Goal: Information Seeking & Learning: Find contact information

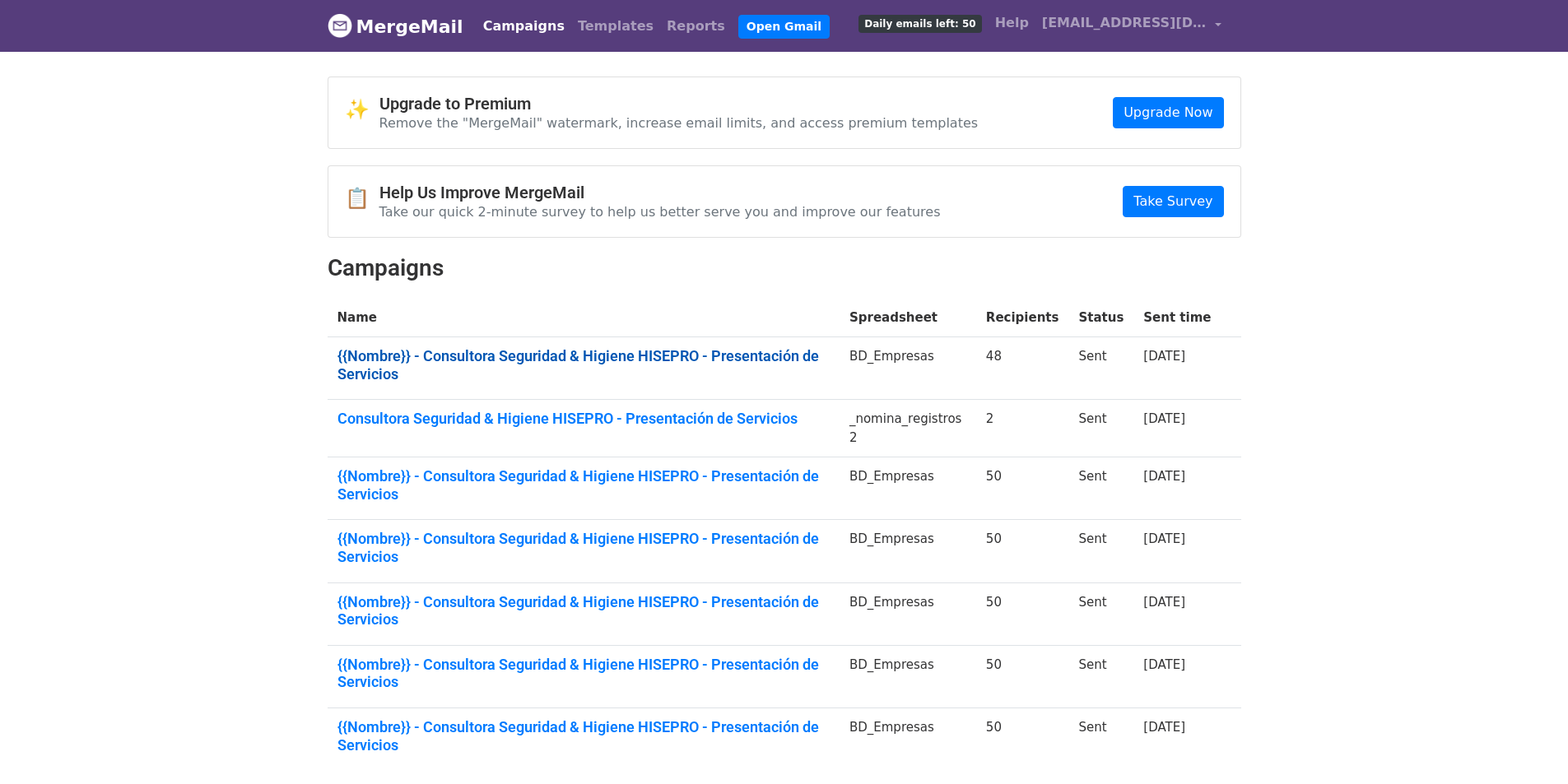
click at [615, 357] on link "{{Nombre}} - Consultora Seguridad & Higiene HISEPRO - Presentación de Servicios" at bounding box center [583, 365] width 492 height 36
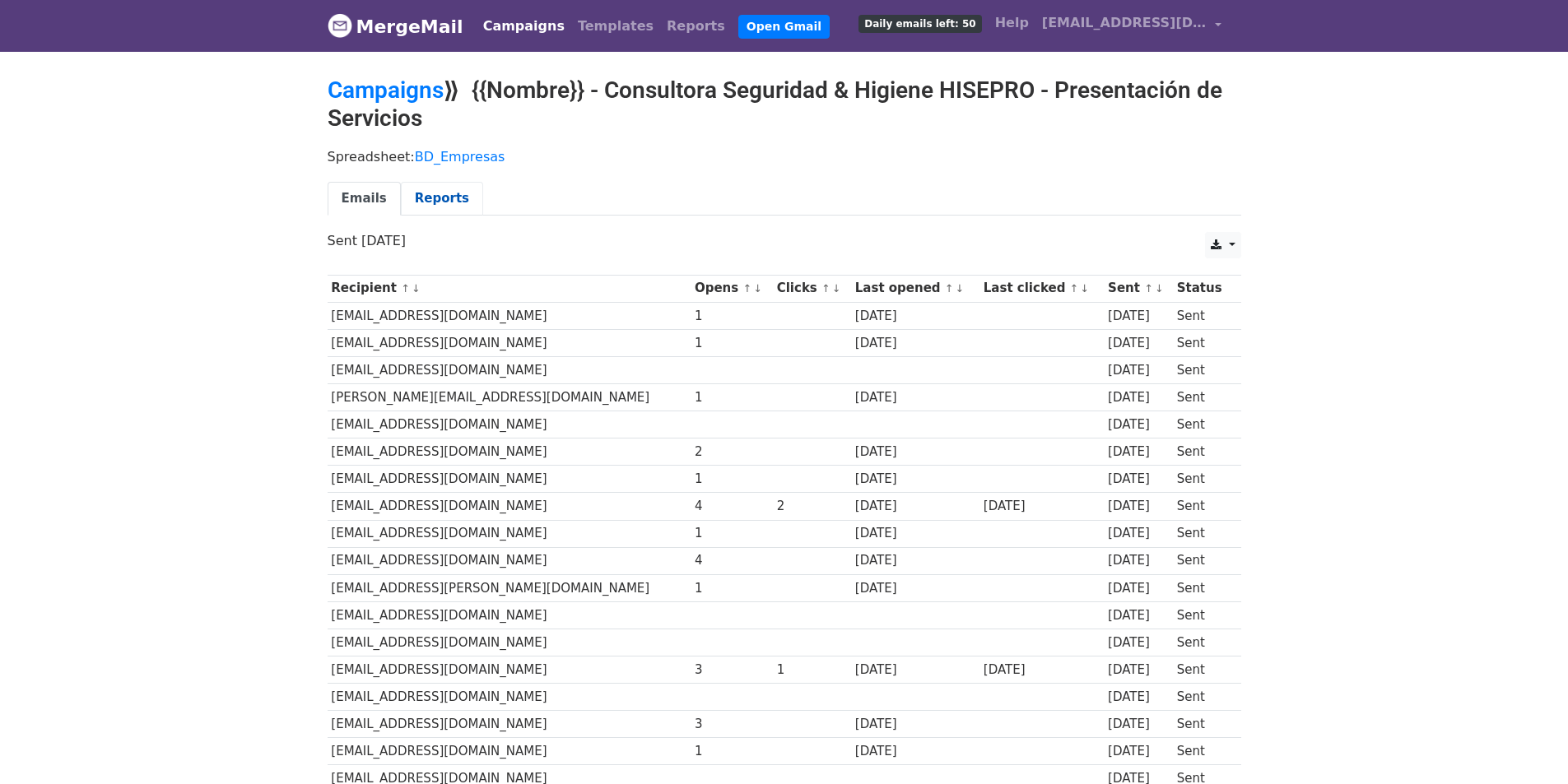
click at [424, 201] on link "Reports" at bounding box center [442, 199] width 83 height 34
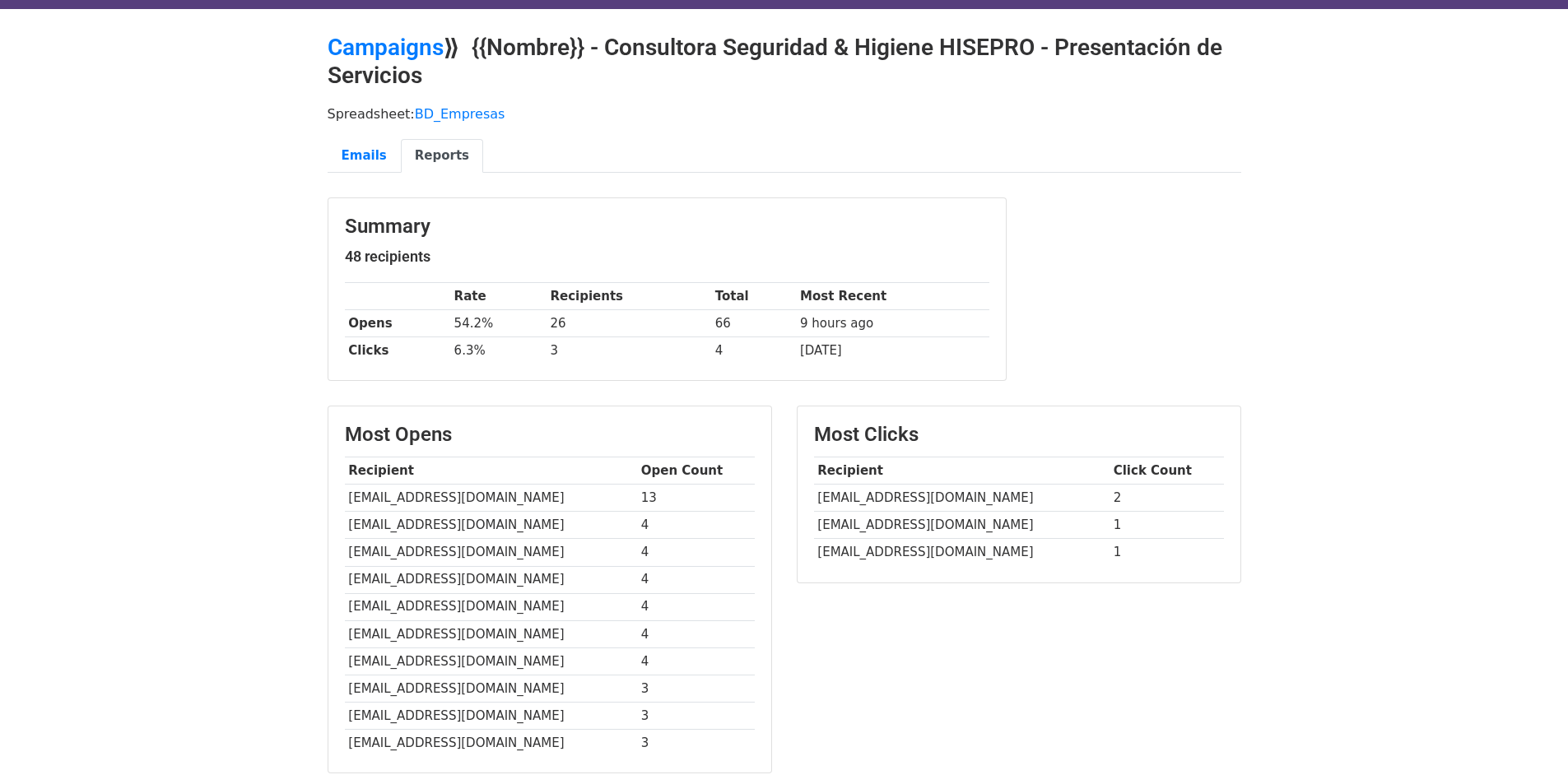
scroll to position [164, 0]
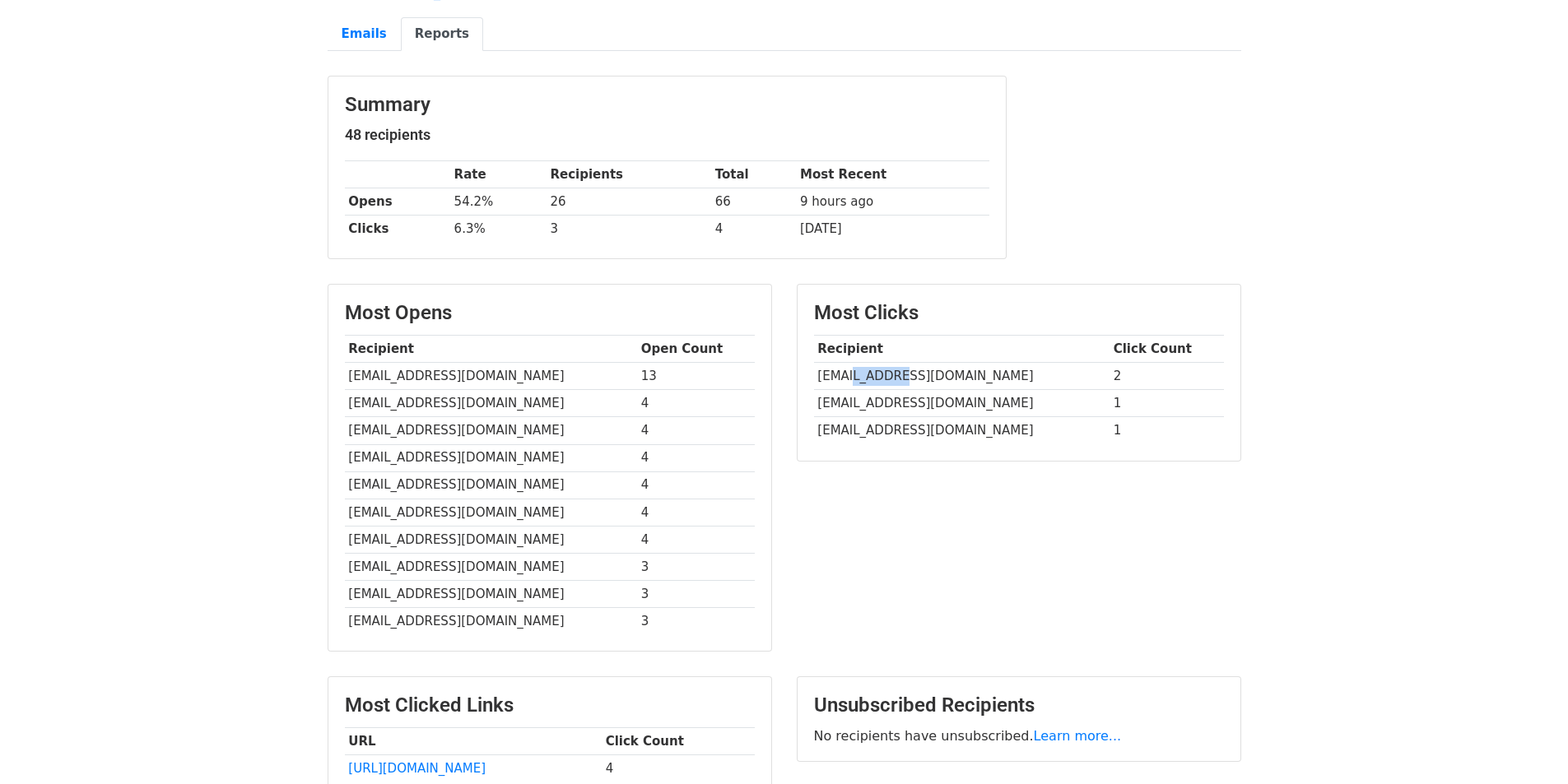
drag, startPoint x: 851, startPoint y: 377, endPoint x: 891, endPoint y: 371, distance: 40.4
click at [891, 371] on td "[EMAIL_ADDRESS][DOMAIN_NAME]" at bounding box center [962, 376] width 296 height 27
drag, startPoint x: 905, startPoint y: 406, endPoint x: 945, endPoint y: 402, distance: 40.2
click at [945, 402] on td "[EMAIL_ADDRESS][DOMAIN_NAME]" at bounding box center [962, 403] width 296 height 27
drag, startPoint x: 884, startPoint y: 436, endPoint x: 923, endPoint y: 432, distance: 39.2
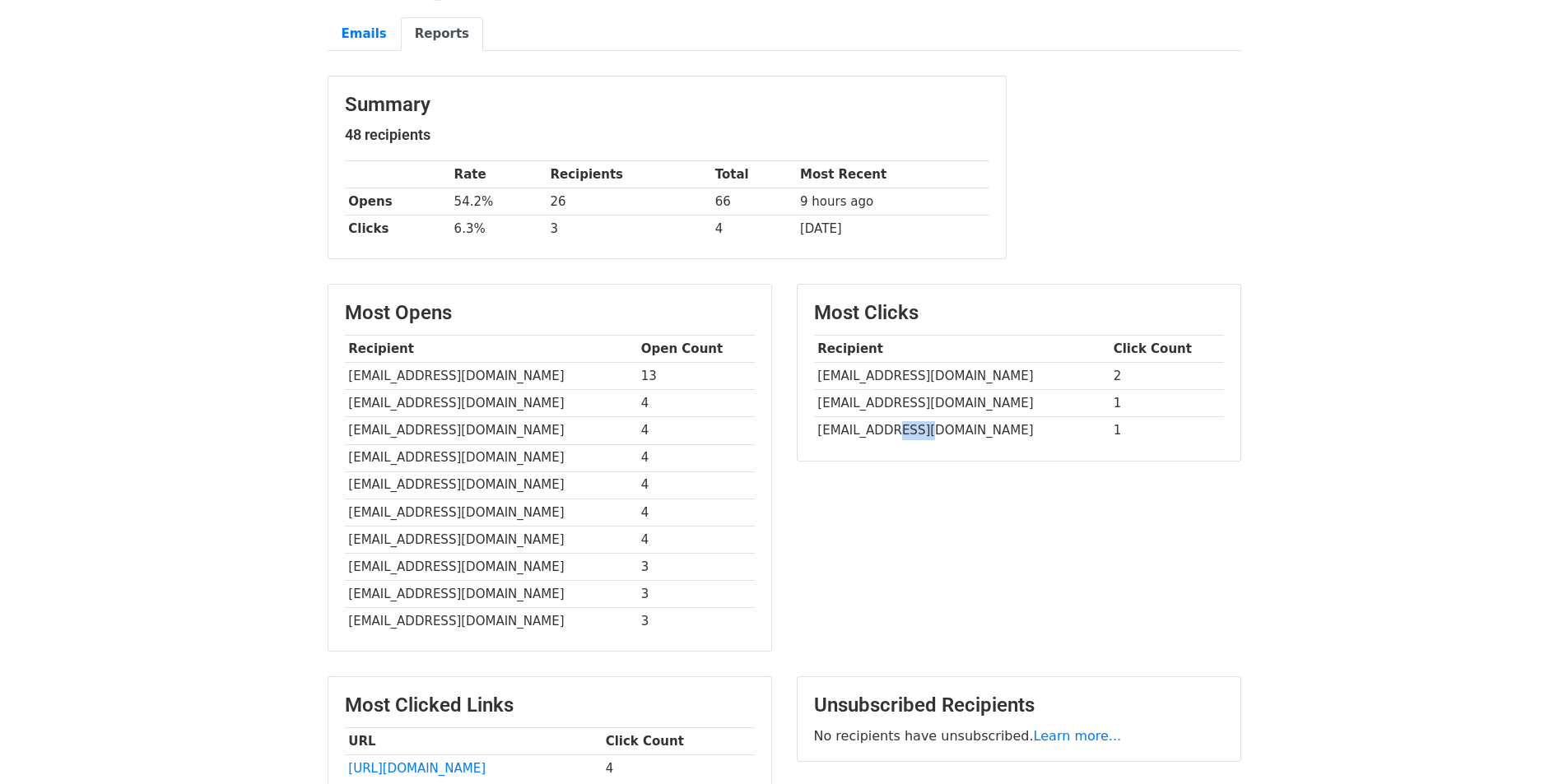
click at [923, 432] on td "[EMAIL_ADDRESS][DOMAIN_NAME]" at bounding box center [962, 431] width 296 height 27
click at [831, 432] on td "[EMAIL_ADDRESS][DOMAIN_NAME]" at bounding box center [962, 431] width 296 height 27
drag, startPoint x: 818, startPoint y: 431, endPoint x: 883, endPoint y: 428, distance: 65.1
click at [883, 428] on td "[EMAIL_ADDRESS][DOMAIN_NAME]" at bounding box center [962, 431] width 296 height 27
drag, startPoint x: 918, startPoint y: 403, endPoint x: 936, endPoint y: 403, distance: 18.0
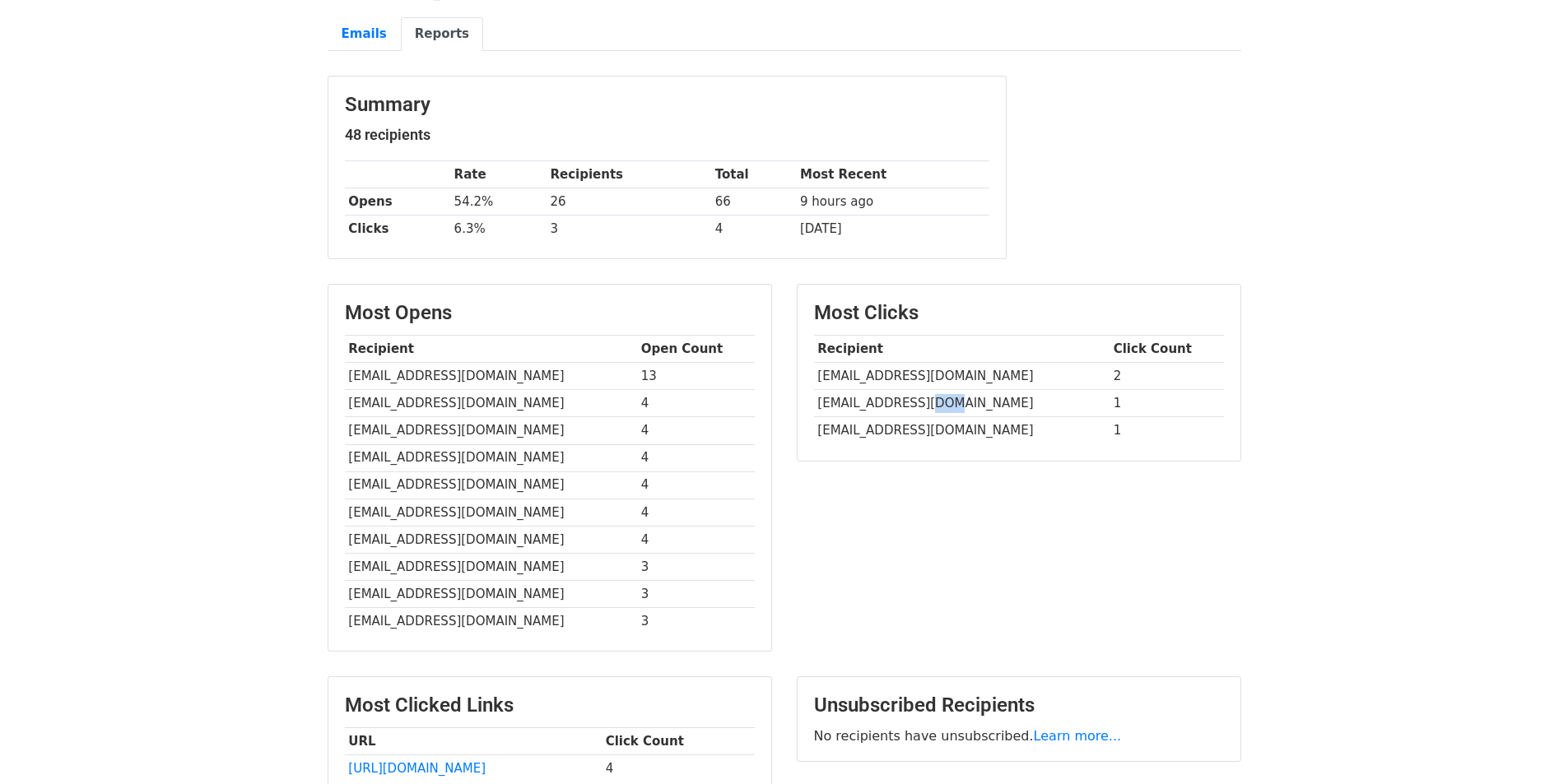
click at [936, 403] on td "[EMAIL_ADDRESS][DOMAIN_NAME]" at bounding box center [962, 403] width 296 height 27
click at [931, 513] on div "Most Clicks Recipient Click Count info@accinsa.com 2 administracion@amisol.com.…" at bounding box center [1019, 475] width 469 height 384
drag, startPoint x: 908, startPoint y: 404, endPoint x: 946, endPoint y: 400, distance: 38.2
click at [946, 400] on td "[EMAIL_ADDRESS][DOMAIN_NAME]" at bounding box center [962, 403] width 296 height 27
copy td "amisol"
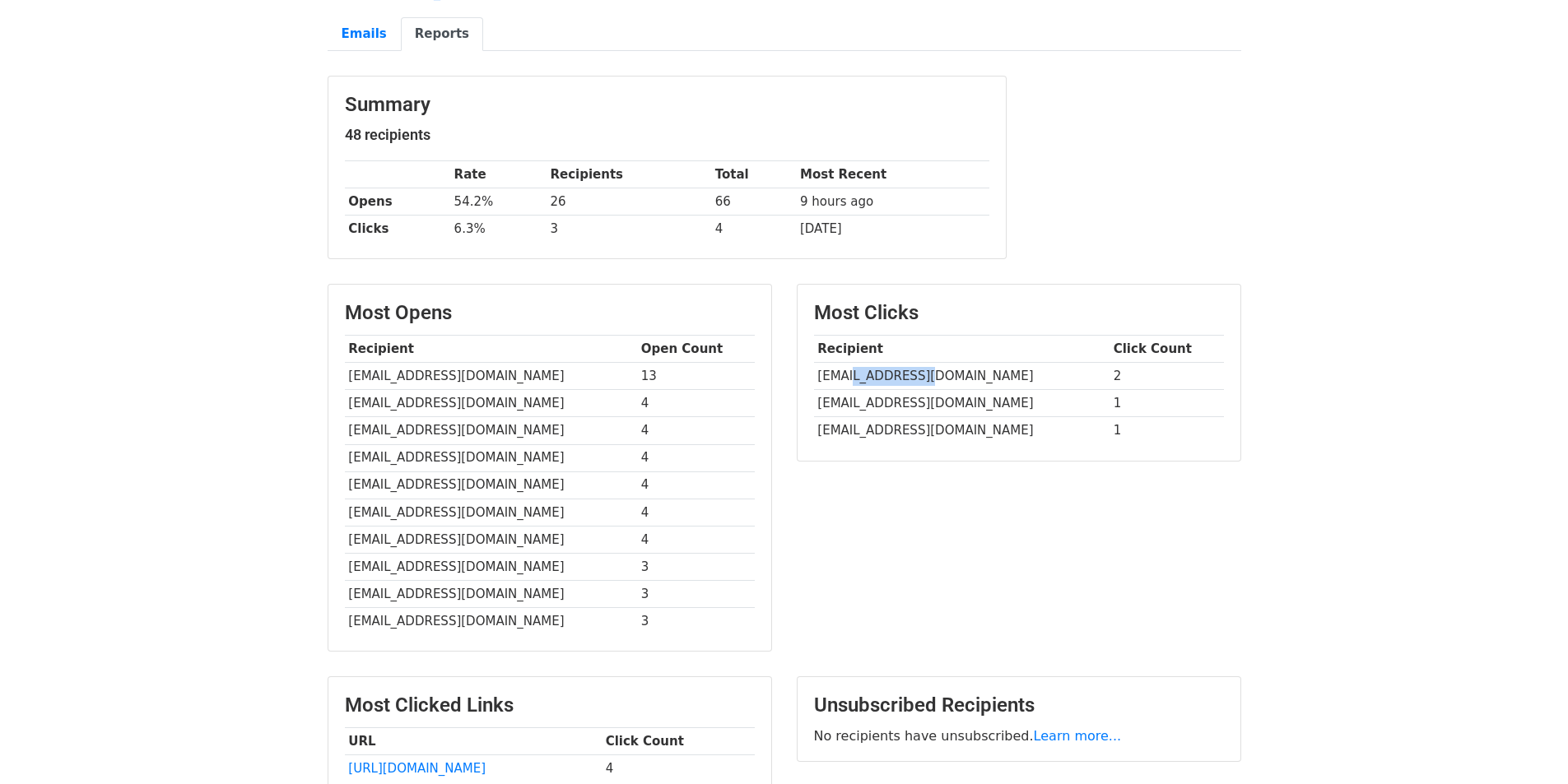
drag, startPoint x: 859, startPoint y: 382, endPoint x: 930, endPoint y: 379, distance: 71.1
click at [930, 379] on td "[EMAIL_ADDRESS][DOMAIN_NAME]" at bounding box center [962, 376] width 296 height 27
copy td "accinsa.com"
drag, startPoint x: 817, startPoint y: 430, endPoint x: 882, endPoint y: 431, distance: 65.0
click at [882, 431] on td "agrocasares@speedy.com.ar" at bounding box center [962, 431] width 296 height 27
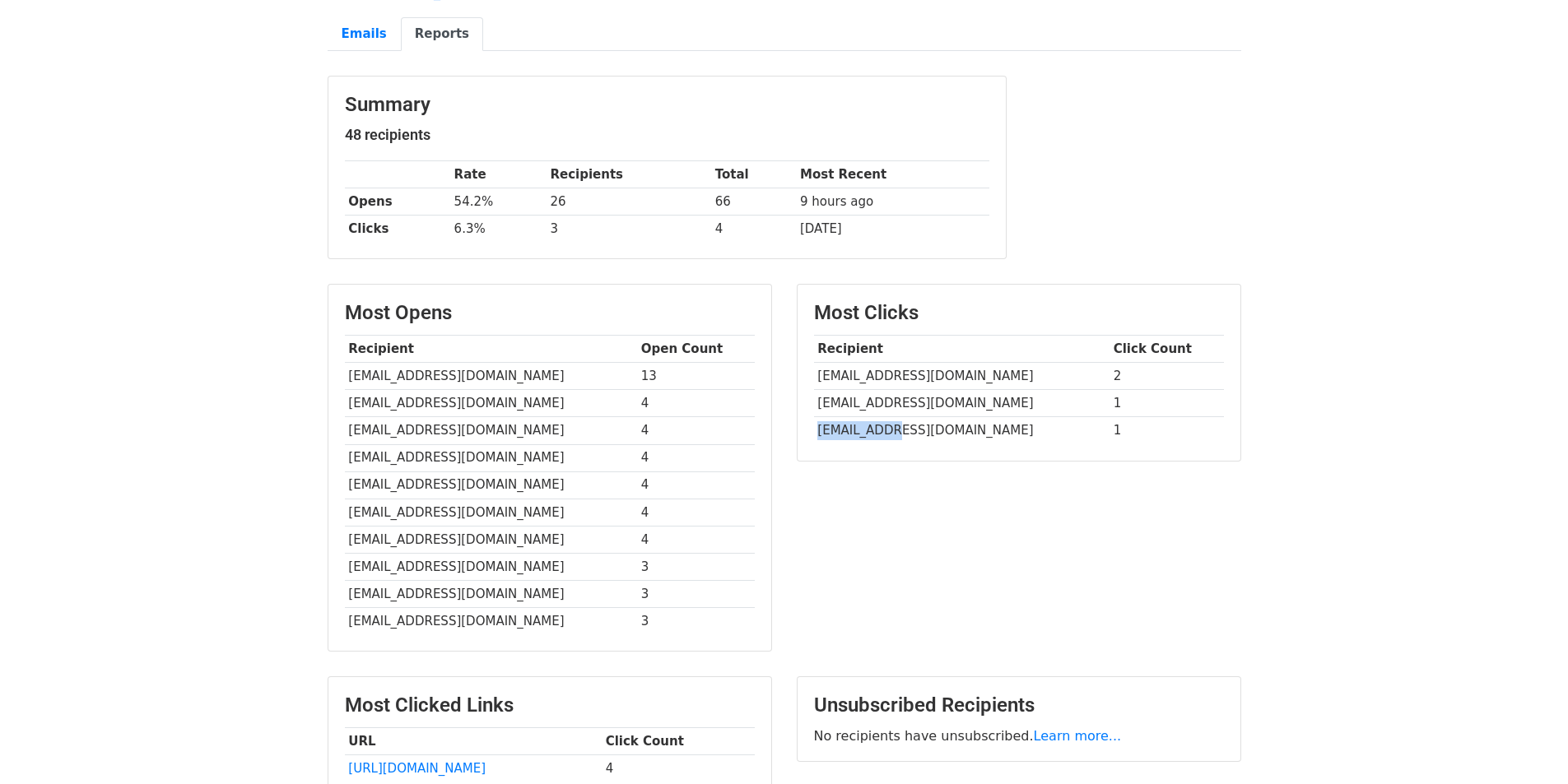
copy td "agrocasares"
click at [958, 560] on div "Most Clicks Recipient Click Count info@accinsa.com 2 administracion@amisol.com.…" at bounding box center [1019, 475] width 469 height 384
drag, startPoint x: 347, startPoint y: 375, endPoint x: 390, endPoint y: 371, distance: 43.2
click at [390, 371] on td "alycosrl@gmail.com" at bounding box center [491, 376] width 292 height 27
copy td "alycosrl"
